Goal: Information Seeking & Learning: Learn about a topic

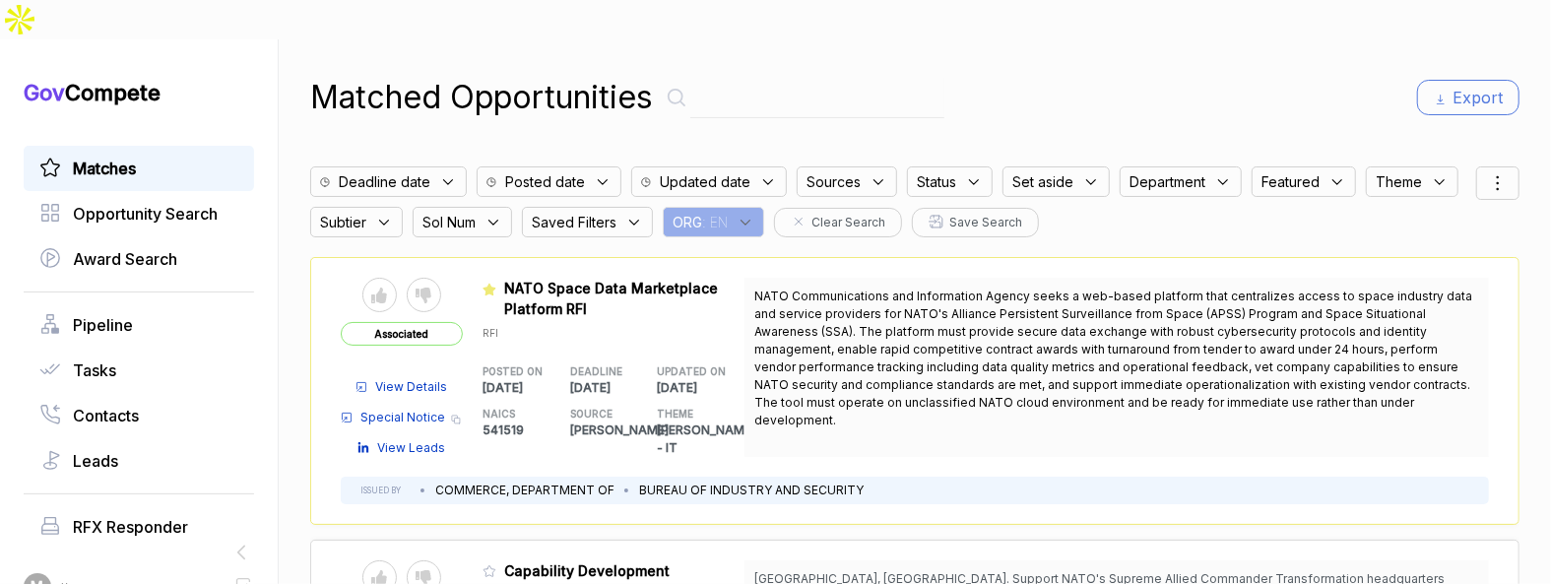
click at [754, 214] on icon at bounding box center [746, 223] width 18 height 18
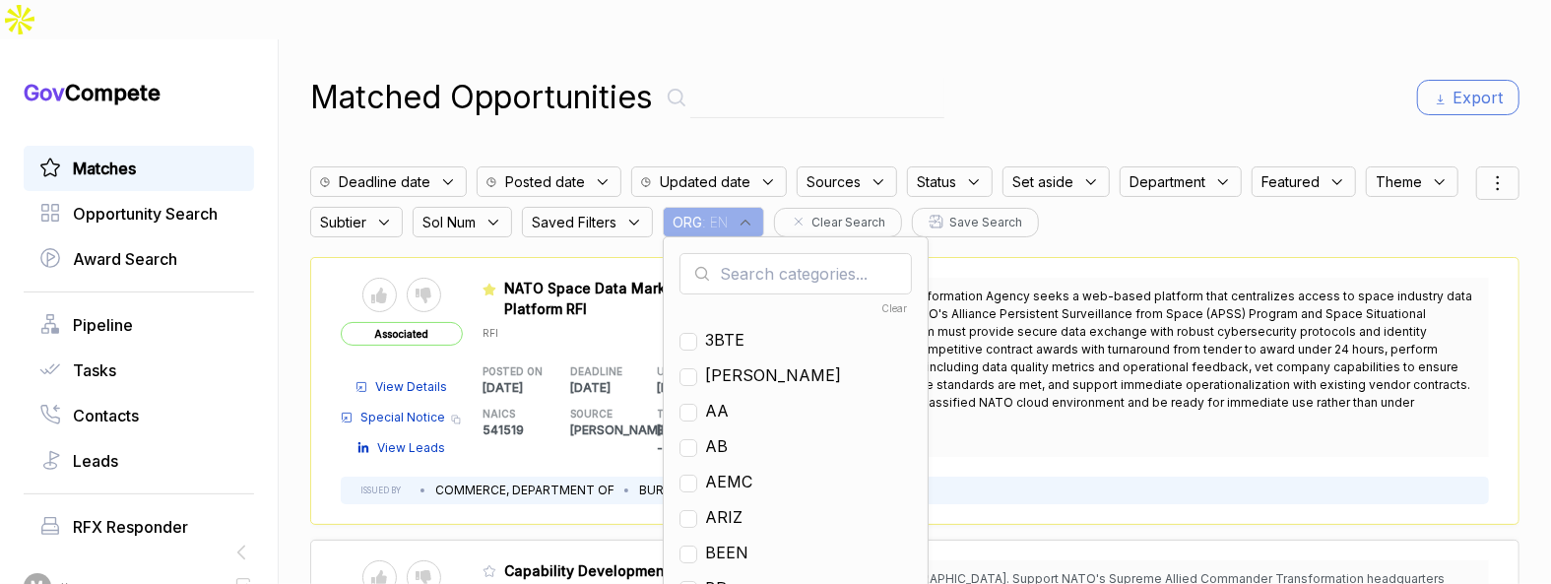
click at [790, 253] on input "text" at bounding box center [796, 273] width 232 height 41
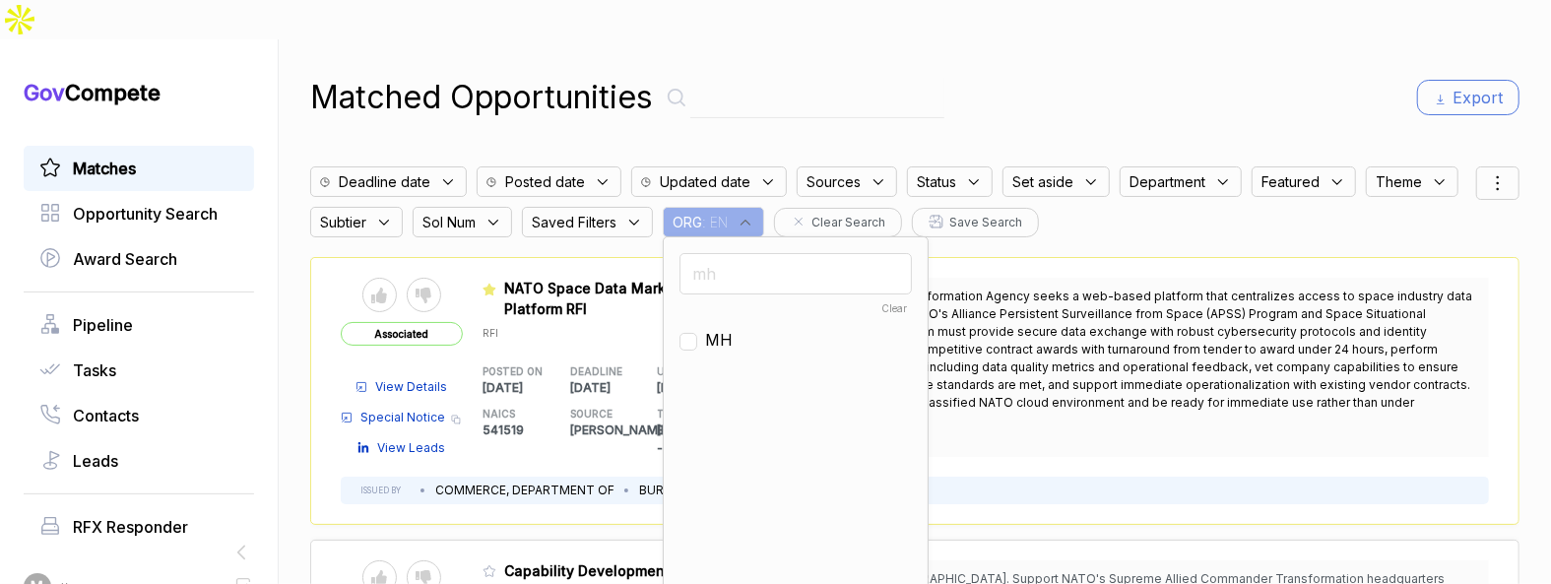
type input "mh"
click at [713, 328] on span "MH" at bounding box center [719, 340] width 28 height 24
checkbox input "true"
drag, startPoint x: 1013, startPoint y: 33, endPoint x: 1398, endPoint y: 127, distance: 395.6
click at [1021, 39] on div "Matched Opportunities Export Deadline date Posted date Updated date Sources Sta…" at bounding box center [914, 331] width 1209 height 584
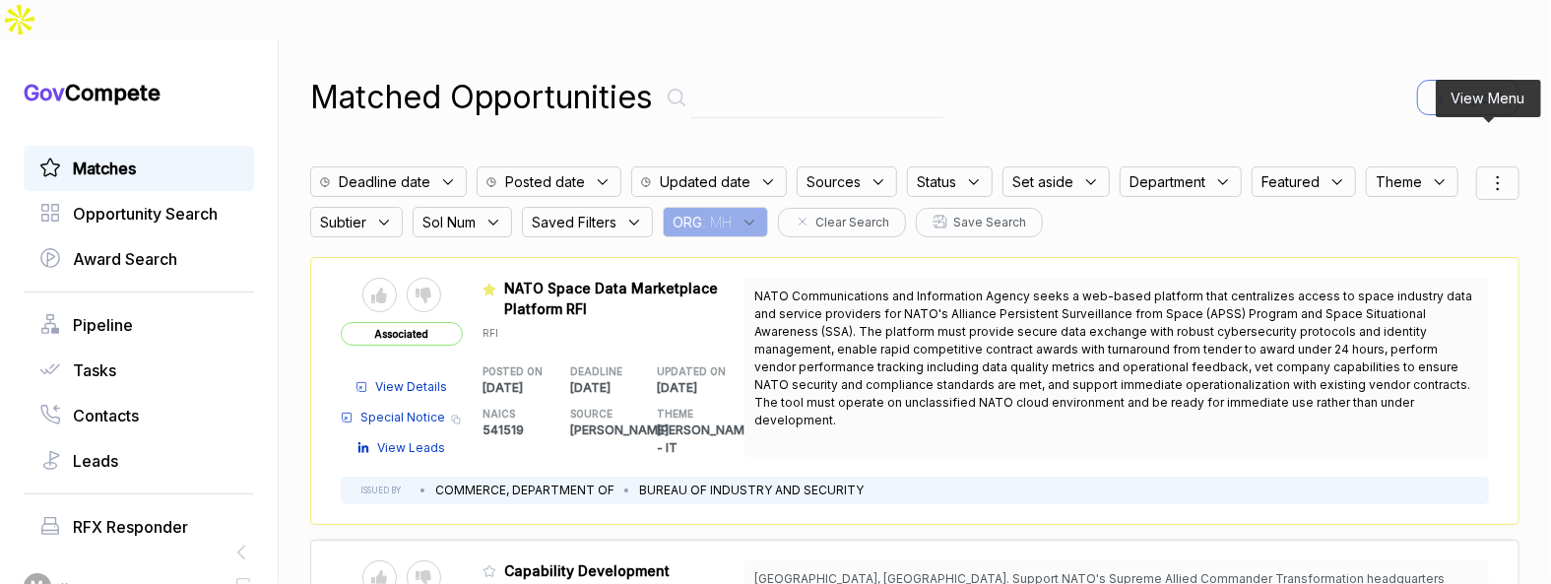
click at [1486, 171] on icon at bounding box center [1498, 183] width 24 height 24
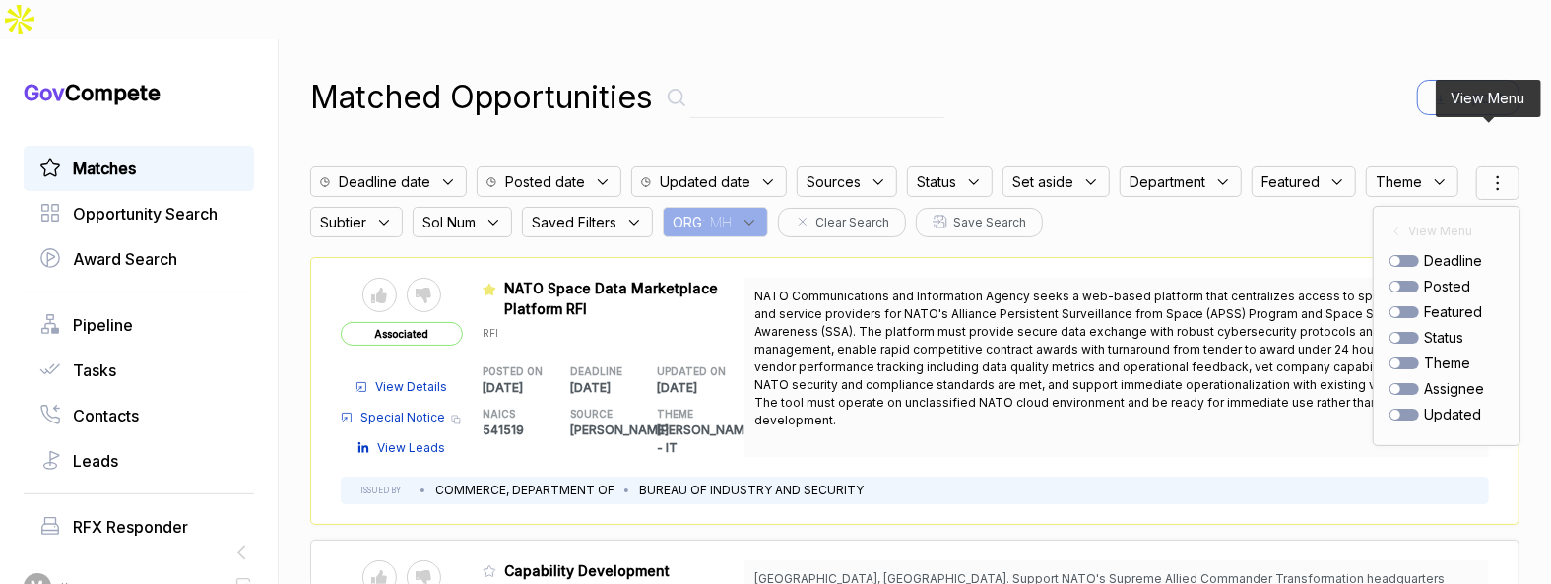
click at [1397, 281] on div at bounding box center [1405, 287] width 30 height 12
checkbox input "true"
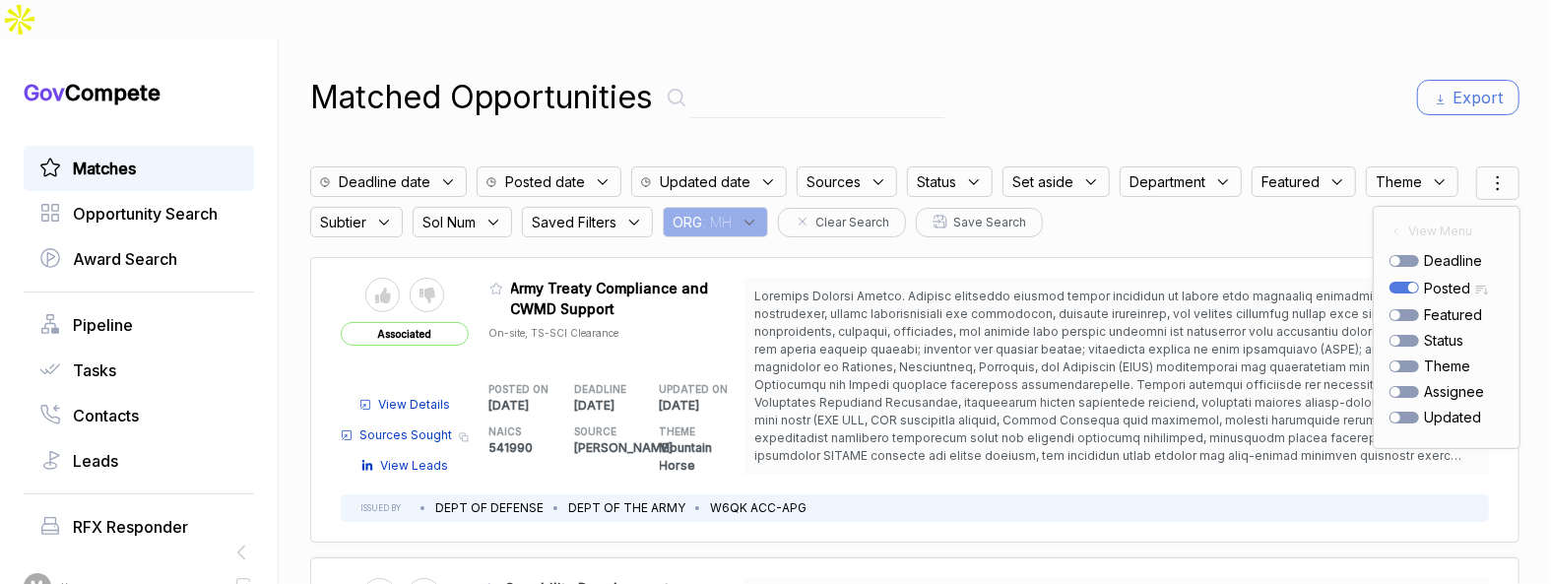
click at [1225, 74] on div "Matched Opportunities Export" at bounding box center [914, 97] width 1209 height 47
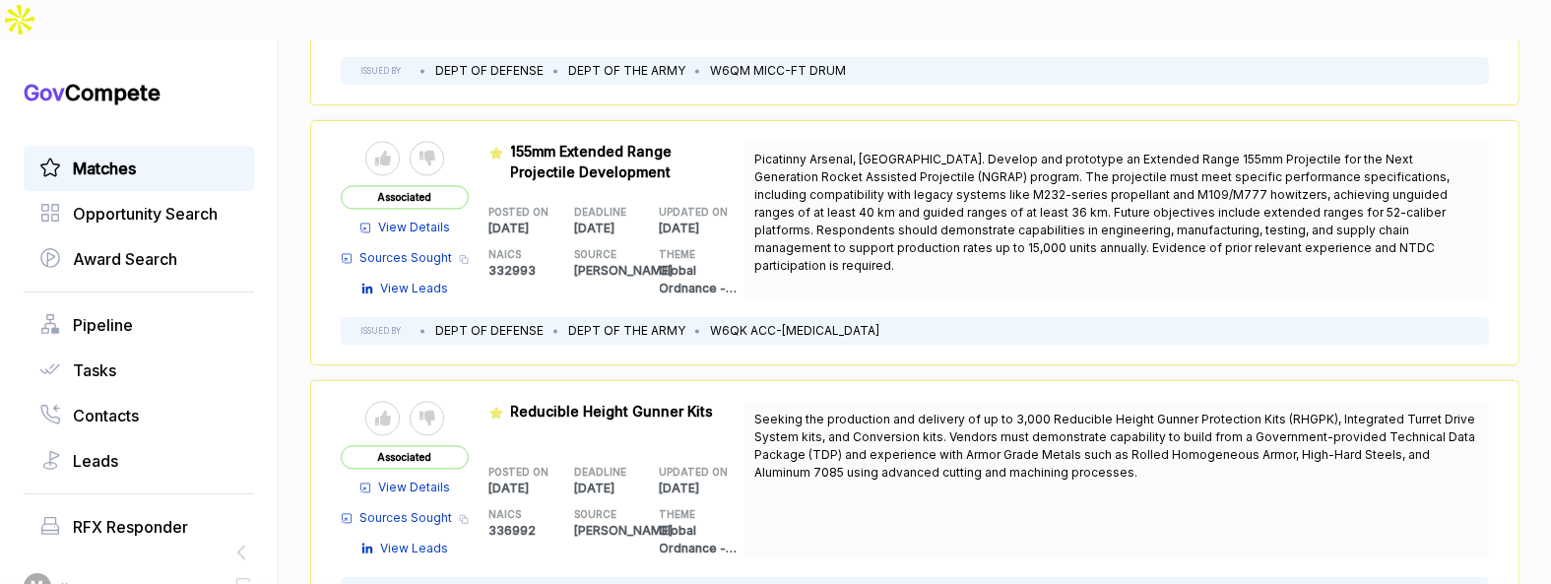
scroll to position [2484, 0]
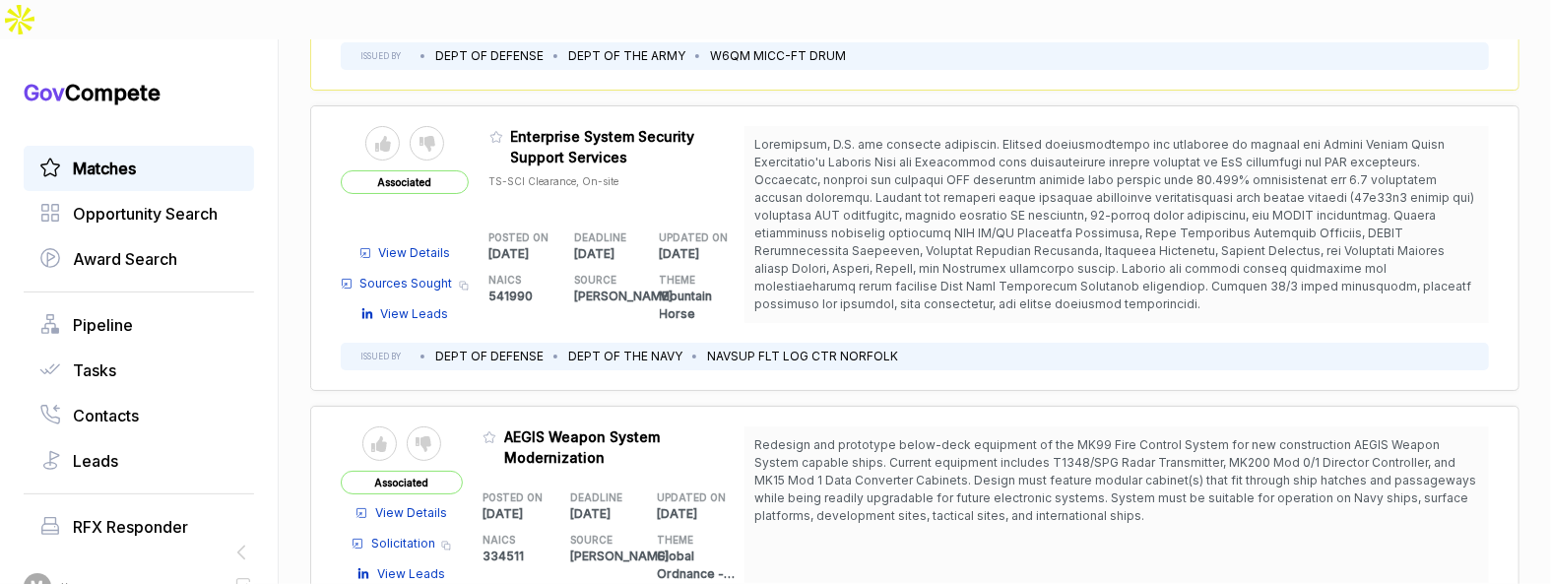
scroll to position [5302, 0]
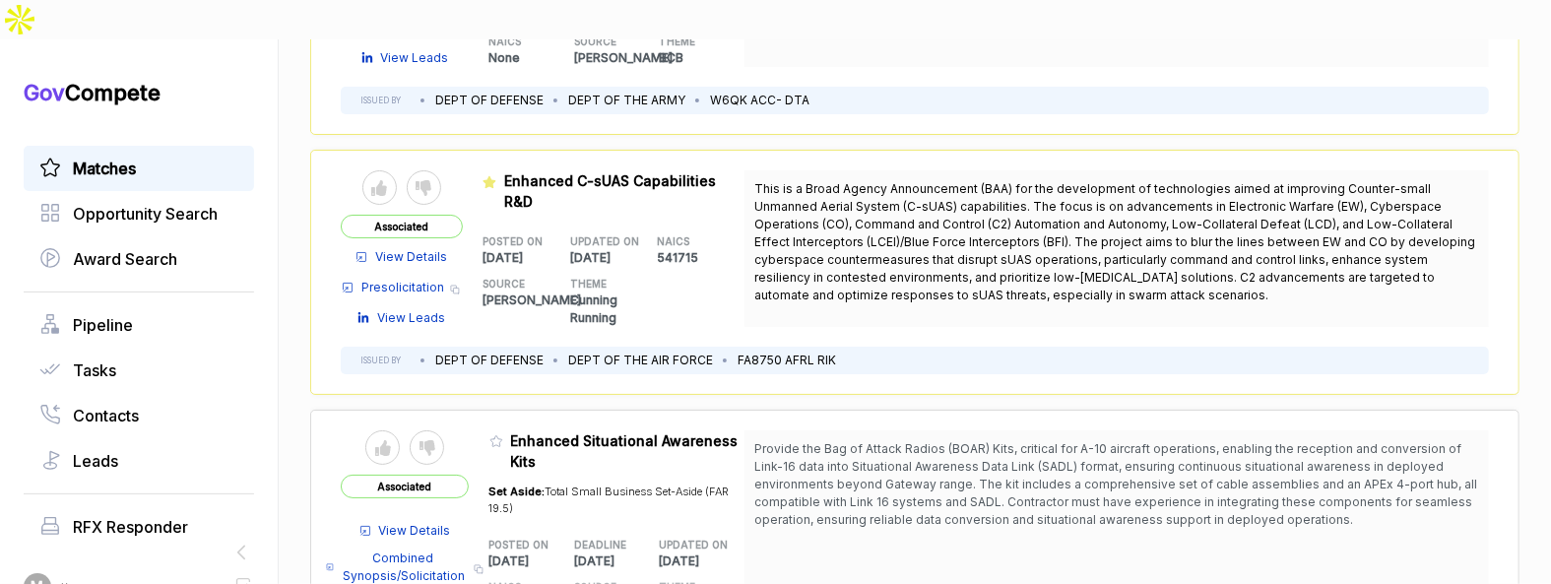
scroll to position [8095, 0]
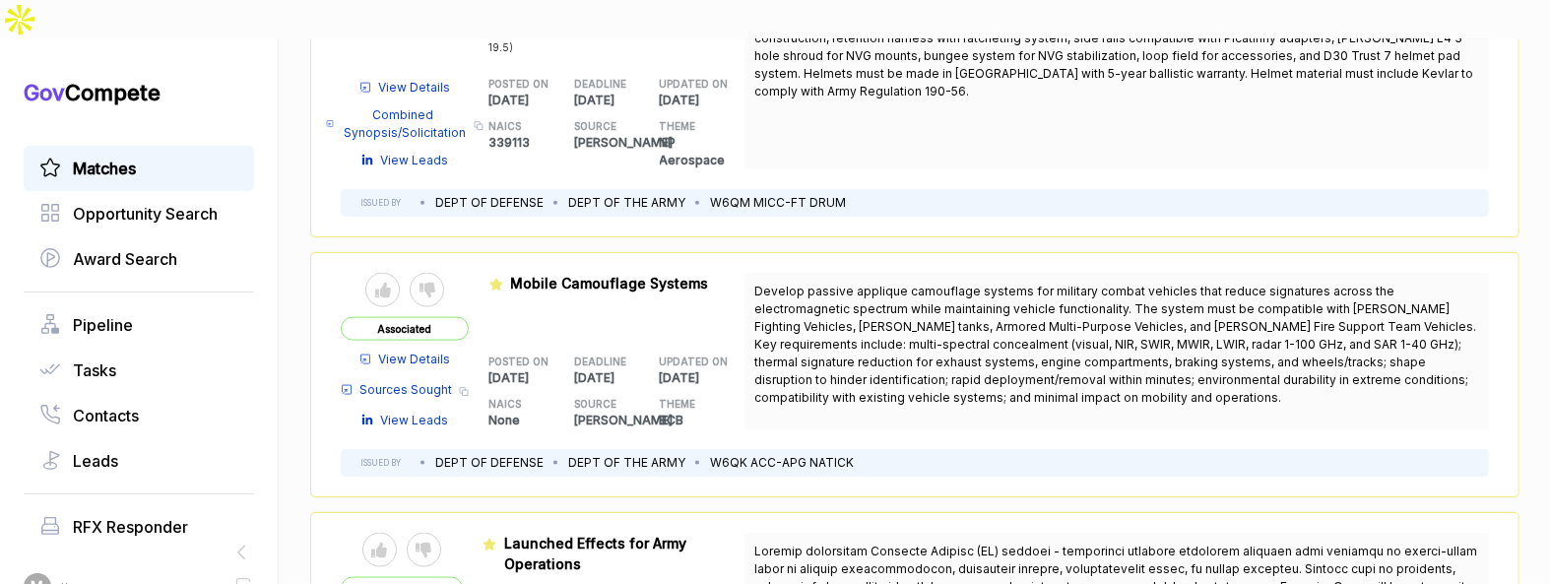
scroll to position [10908, 0]
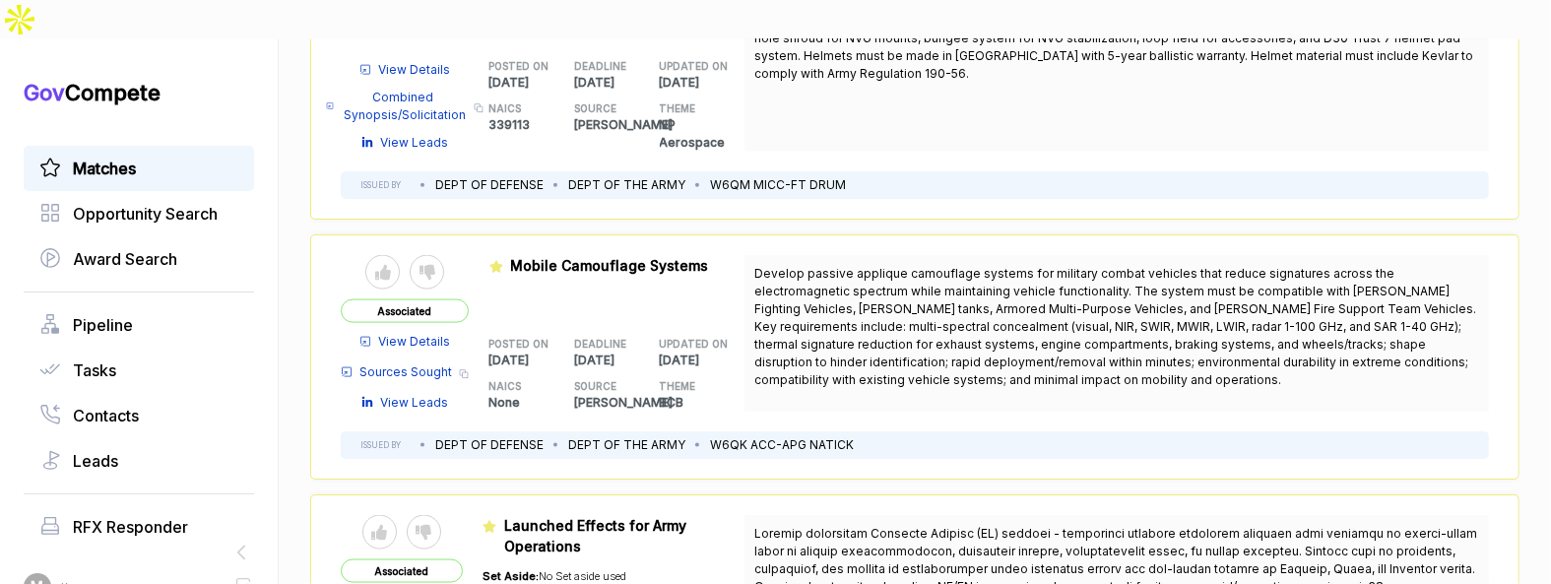
click at [145, 157] on link "Matches" at bounding box center [138, 169] width 199 height 24
